Goal: Submit feedback/report problem

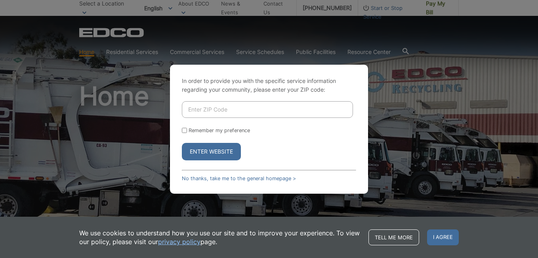
drag, startPoint x: 0, startPoint y: 0, endPoint x: 245, endPoint y: 110, distance: 268.8
click at [245, 110] on input "Enter ZIP Code" at bounding box center [267, 109] width 171 height 17
type input "92084"
click at [211, 151] on button "Enter Website" at bounding box center [211, 151] width 59 height 17
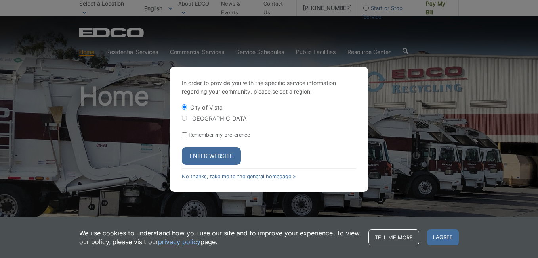
click at [218, 155] on button "Enter Website" at bounding box center [211, 155] width 59 height 17
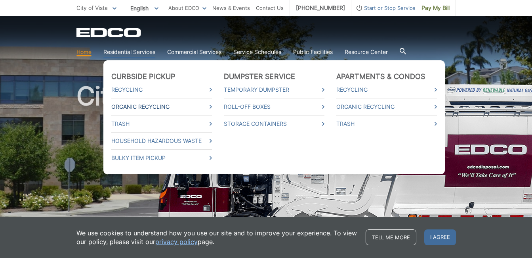
click at [132, 106] on link "Organic Recycling" at bounding box center [161, 106] width 101 height 9
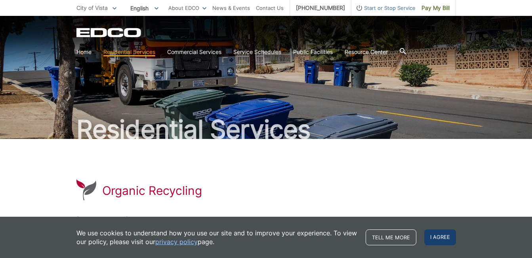
click at [445, 234] on span "I agree" at bounding box center [440, 237] width 32 height 16
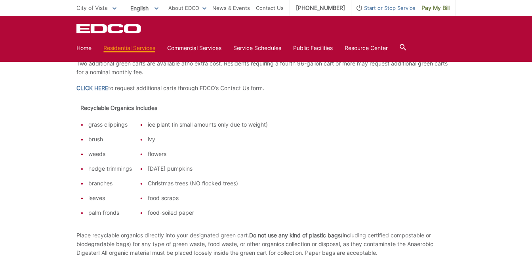
scroll to position [440, 0]
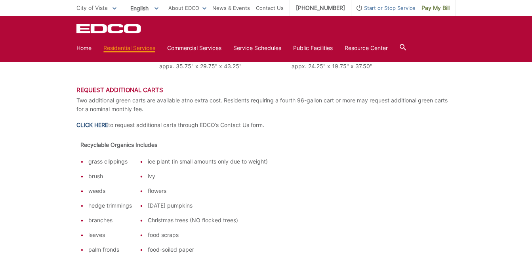
click at [100, 120] on link "CLICK HERE" at bounding box center [92, 124] width 32 height 9
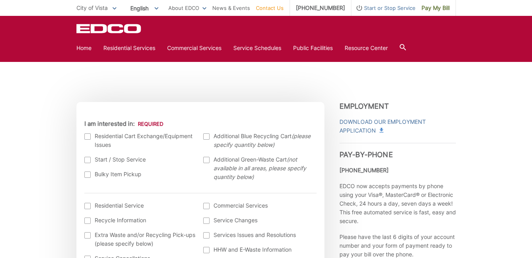
scroll to position [233, 0]
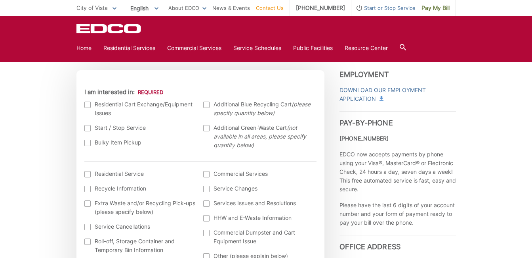
click at [89, 104] on div at bounding box center [87, 104] width 6 height 6
click at [0, 0] on input "I am interested in:" at bounding box center [0, 0] width 0 height 0
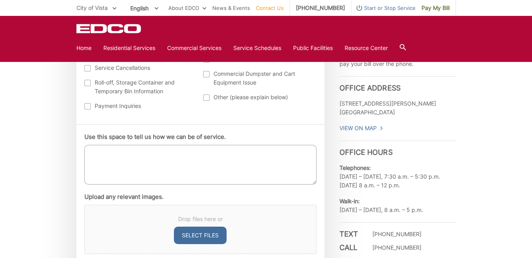
scroll to position [407, 0]
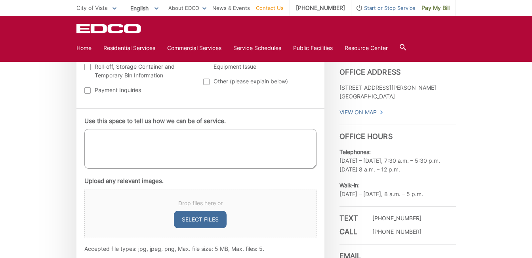
click at [113, 135] on textarea "Use this space to tell us how we can be of service." at bounding box center [200, 149] width 232 height 40
type textarea "Organic trash can lid broke in half; would like to exchange cart."
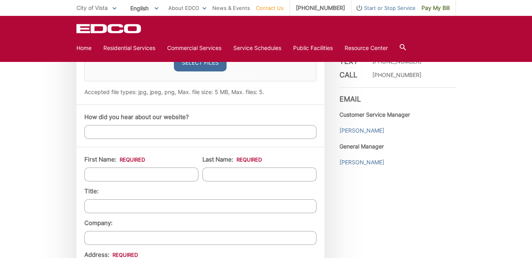
scroll to position [571, 0]
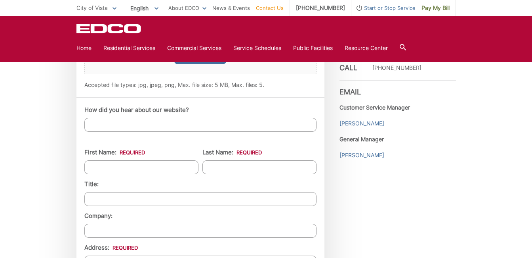
click at [155, 126] on input "How did you hear about our website?" at bounding box center [200, 125] width 232 height 14
type input "Used before"
click at [135, 168] on input "First Name: *" at bounding box center [141, 167] width 114 height 14
type input "Kathy"
type input "Valdez"
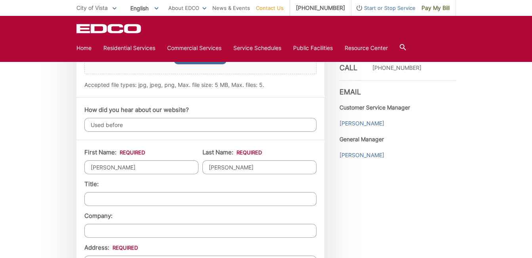
type input "200 Civic Center Dr"
type input "Vista"
type input "92084"
type input "7608809109"
type input "kathyjensenvaldez@gmail.com"
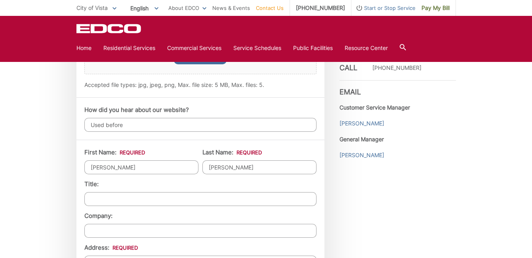
type input "kathyjensenvaldez@gmail.com"
type input "(760) 880-9109"
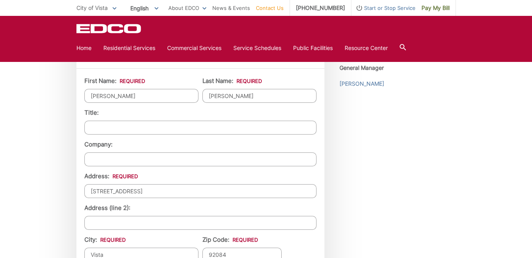
scroll to position [650, 0]
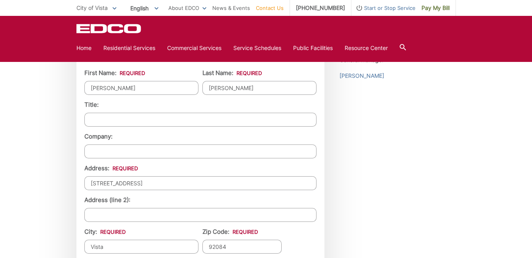
click at [183, 176] on li "Address: * 200 Civic Center Dr" at bounding box center [200, 177] width 232 height 26
click at [172, 185] on input "200 Civic Center Dr" at bounding box center [200, 183] width 232 height 14
type input "2"
type input "1157 Warmlands Ave"
click at [156, 216] on input "Address (line 2):" at bounding box center [200, 215] width 232 height 14
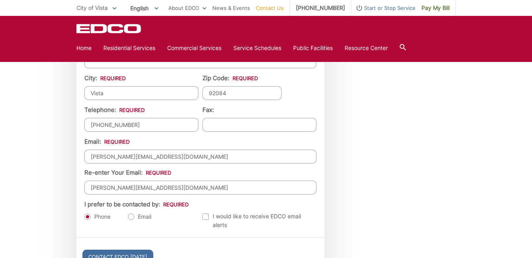
scroll to position [851, 0]
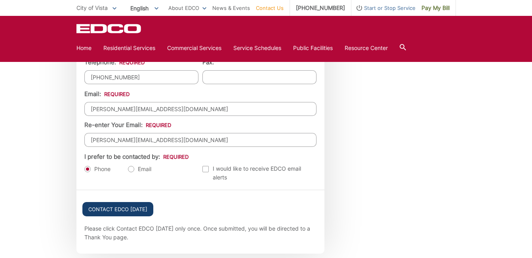
click at [129, 206] on input "Contact EDCO Today" at bounding box center [117, 209] width 71 height 14
